Goal: Task Accomplishment & Management: Complete application form

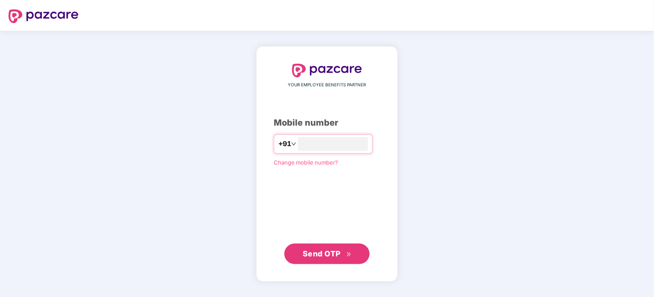
type input "**********"
click at [315, 252] on span "Send OTP" at bounding box center [322, 253] width 38 height 9
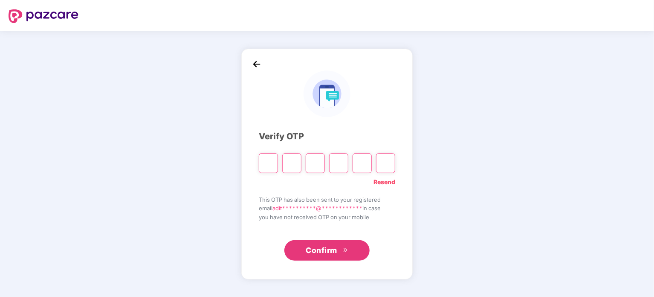
type input "*"
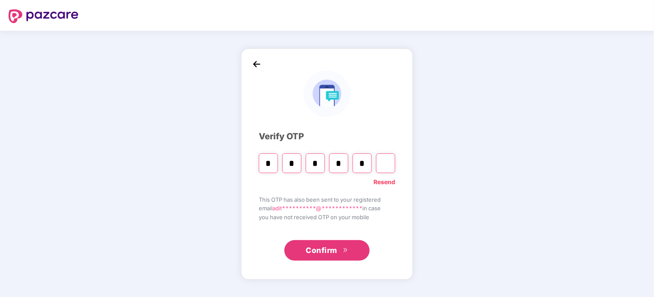
type input "*"
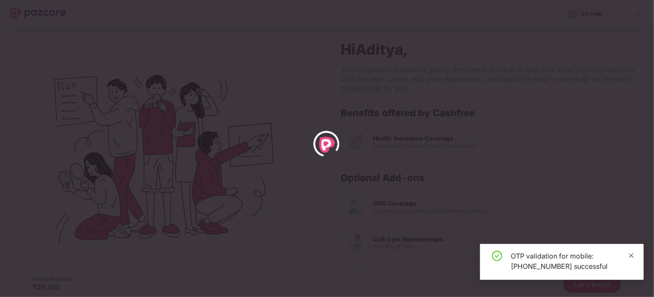
click at [631, 254] on icon "close" at bounding box center [632, 255] width 5 height 5
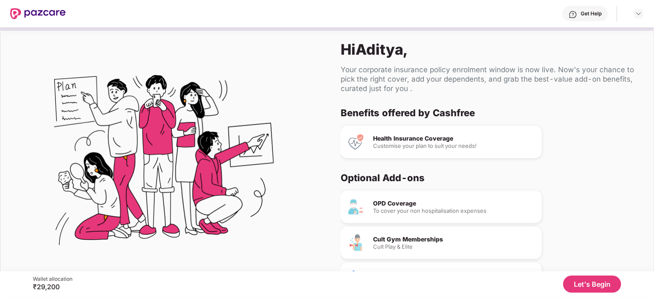
click at [598, 288] on button "Let's Begin" at bounding box center [593, 283] width 58 height 17
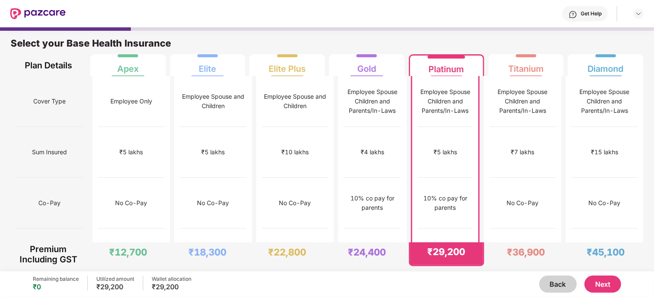
click at [615, 285] on button "Next" at bounding box center [603, 283] width 37 height 17
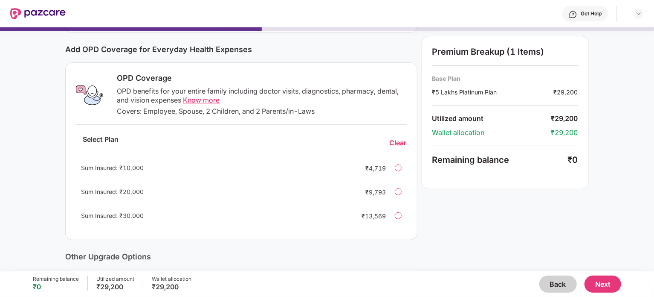
scroll to position [102, 0]
click at [399, 169] on div at bounding box center [398, 167] width 7 height 7
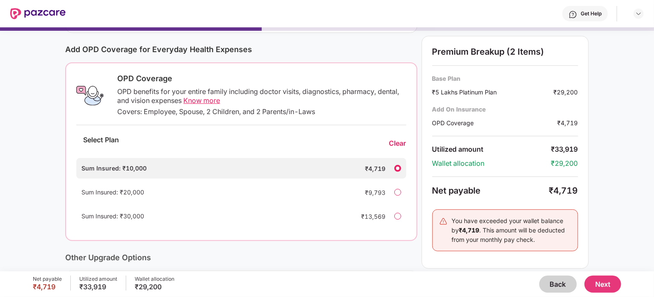
click at [399, 169] on div at bounding box center [398, 168] width 7 height 7
click at [396, 142] on div "Clear" at bounding box center [398, 143] width 17 height 9
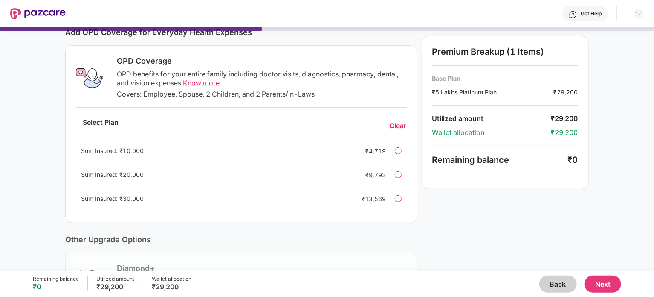
scroll to position [119, 0]
click at [609, 283] on button "Next" at bounding box center [603, 283] width 37 height 17
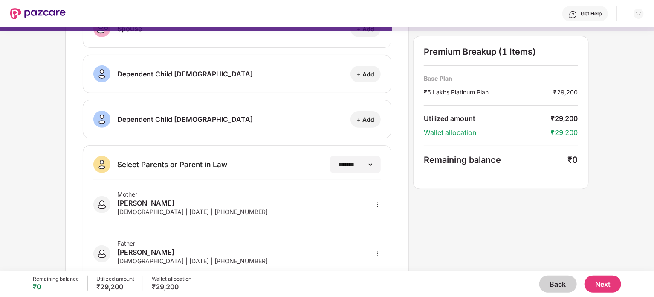
scroll to position [145, 0]
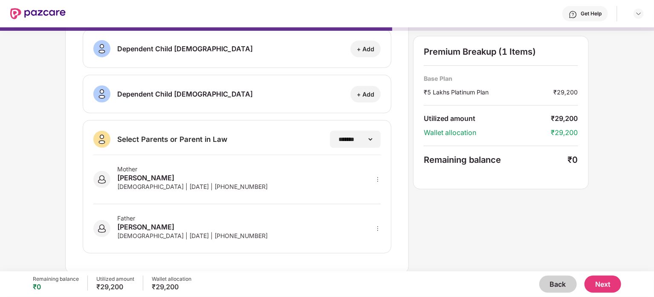
click at [600, 288] on button "Next" at bounding box center [603, 283] width 37 height 17
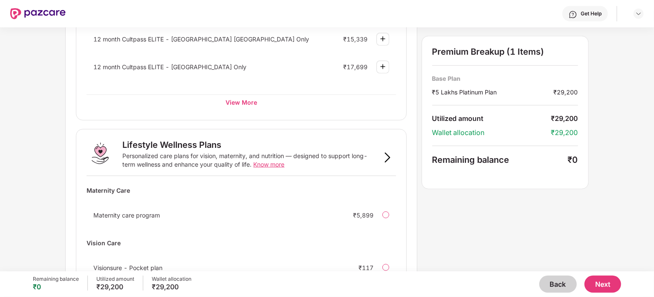
scroll to position [534, 0]
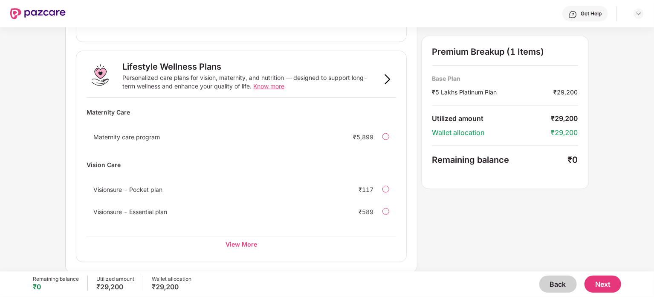
click at [599, 282] on button "Next" at bounding box center [603, 283] width 37 height 17
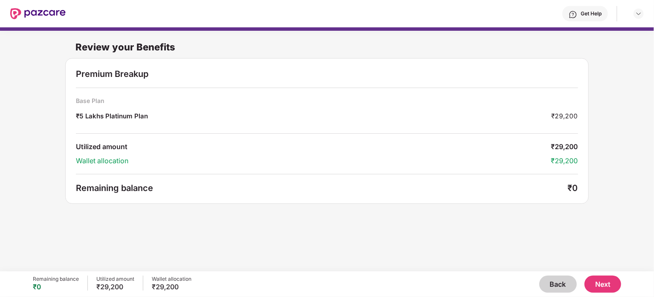
click at [599, 282] on button "Next" at bounding box center [603, 283] width 37 height 17
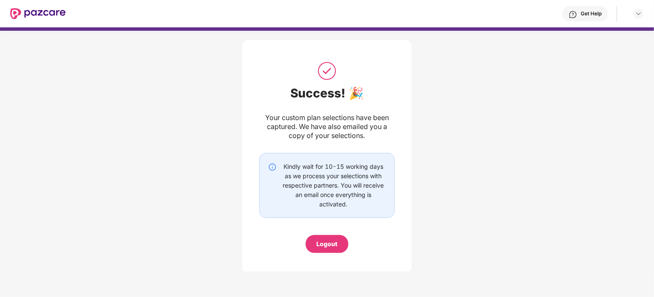
drag, startPoint x: 437, startPoint y: 262, endPoint x: 413, endPoint y: 256, distance: 24.4
click at [413, 256] on body "Get Help Success! 🎉 Your custom plan selections have been captured. We have als…" at bounding box center [327, 148] width 654 height 297
